Goal: Find specific page/section: Find specific page/section

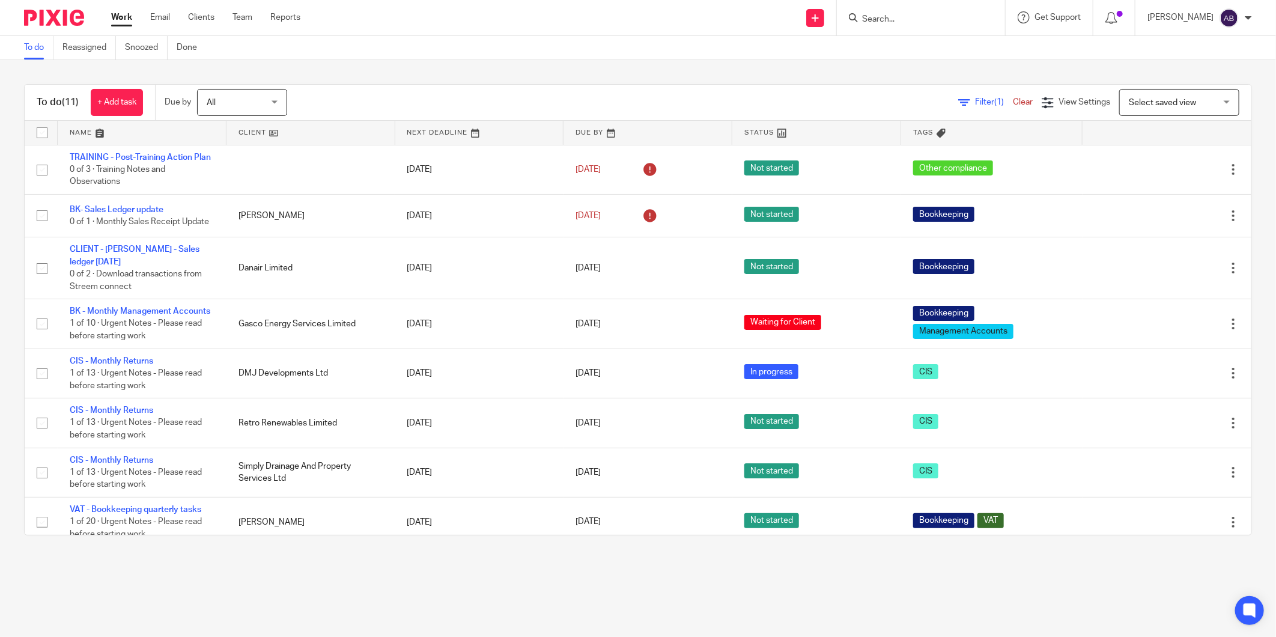
click at [879, 20] on input "Search" at bounding box center [915, 19] width 108 height 11
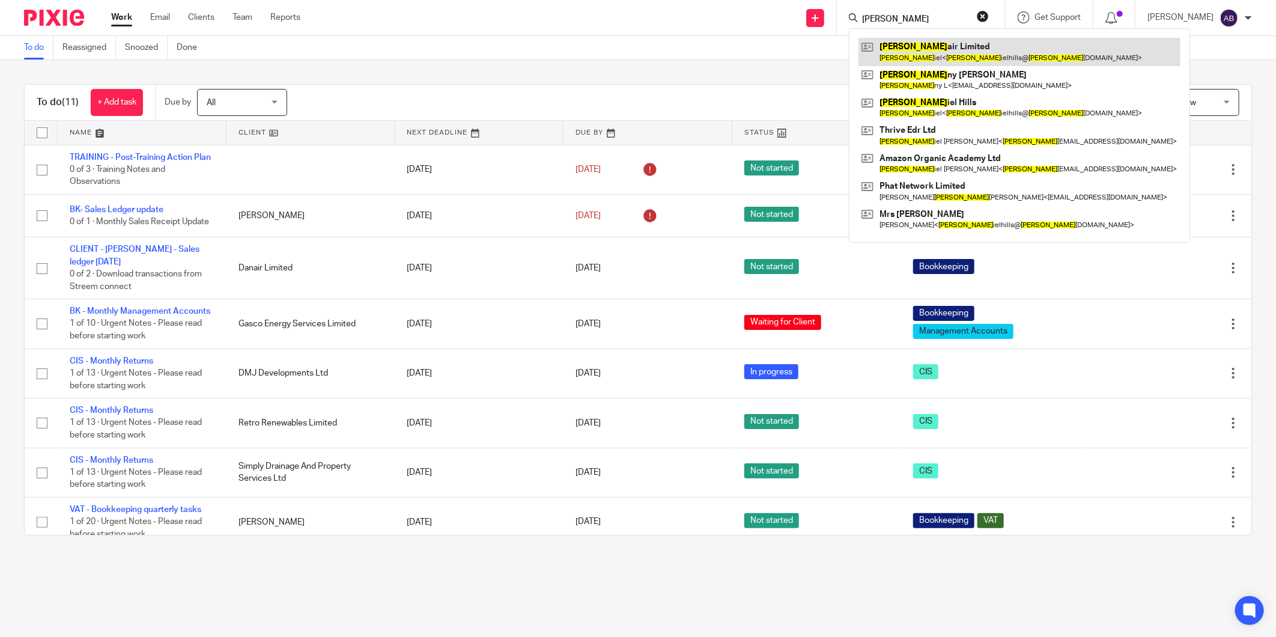
type input "dan"
click at [906, 55] on link at bounding box center [1020, 52] width 322 height 28
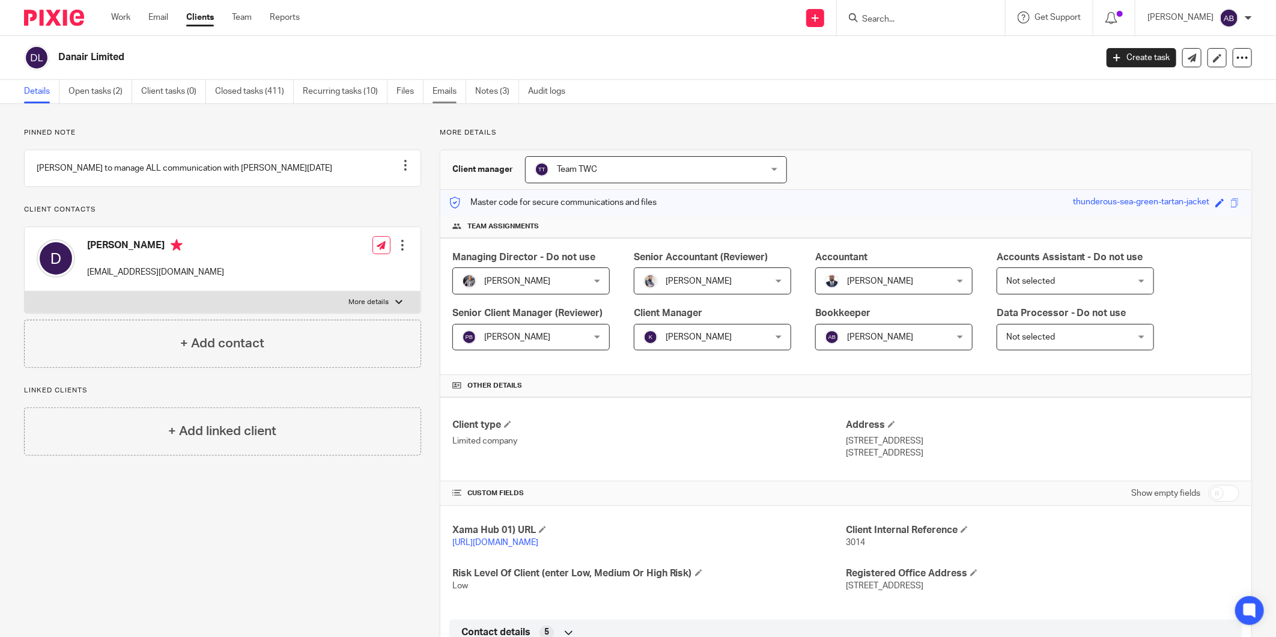
click at [445, 93] on link "Emails" at bounding box center [450, 91] width 34 height 23
